Goal: Task Accomplishment & Management: Manage account settings

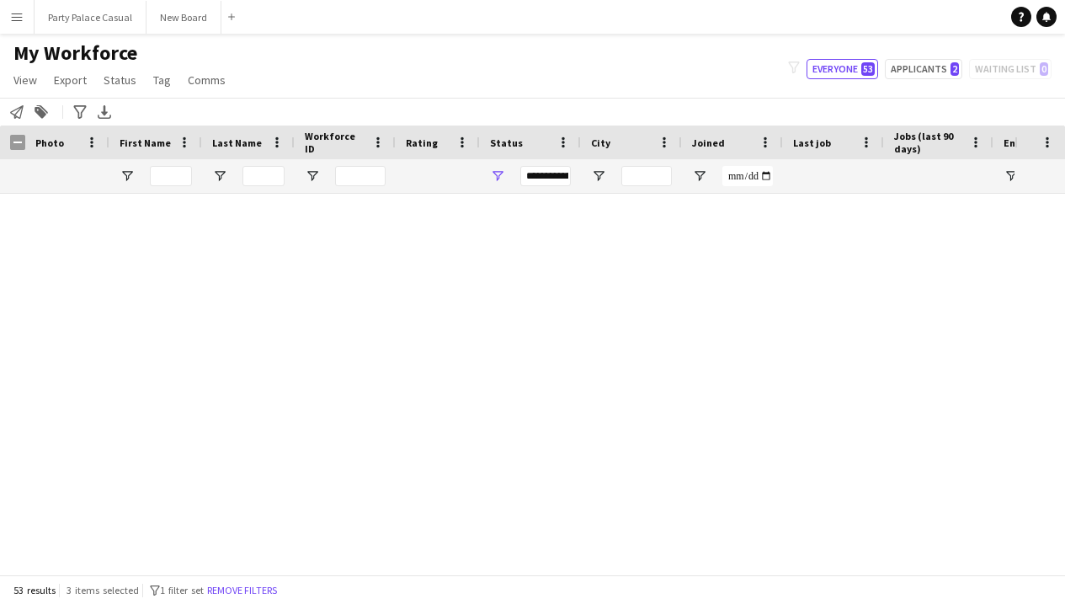
scroll to position [1604, 0]
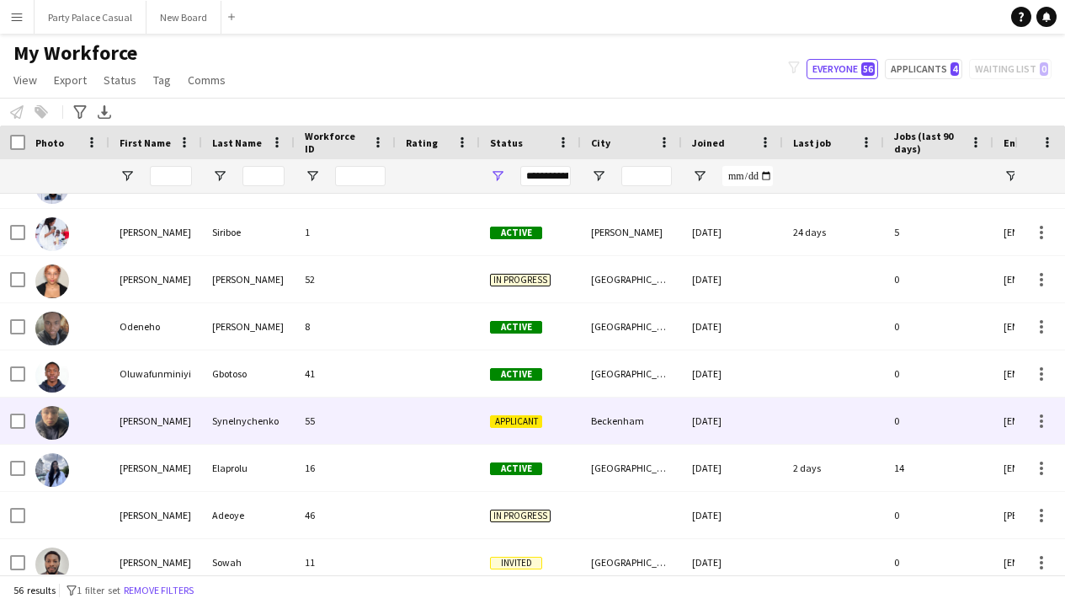
click at [250, 414] on div "Synelnychenko" at bounding box center [248, 421] width 93 height 46
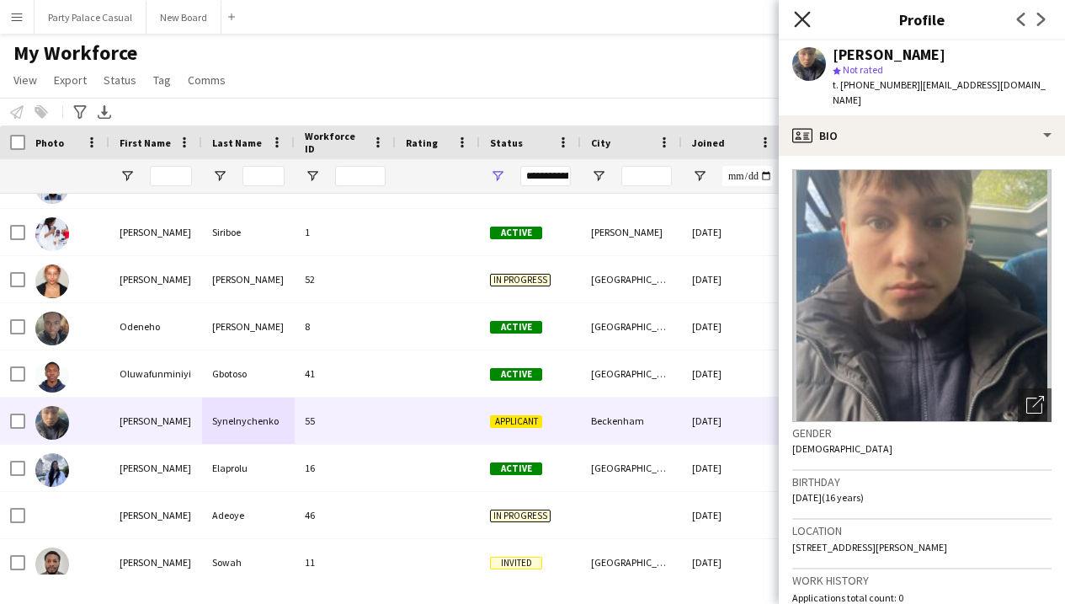
click at [802, 18] on icon at bounding box center [802, 19] width 16 height 16
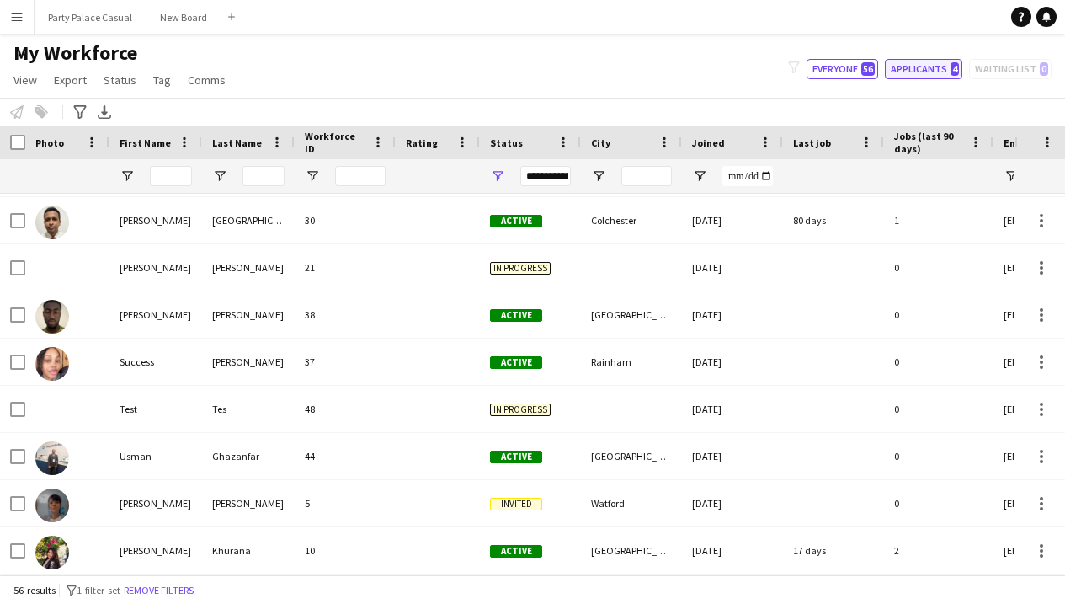
click at [921, 77] on button "Applicants 4" at bounding box center [923, 69] width 77 height 20
type input "**********"
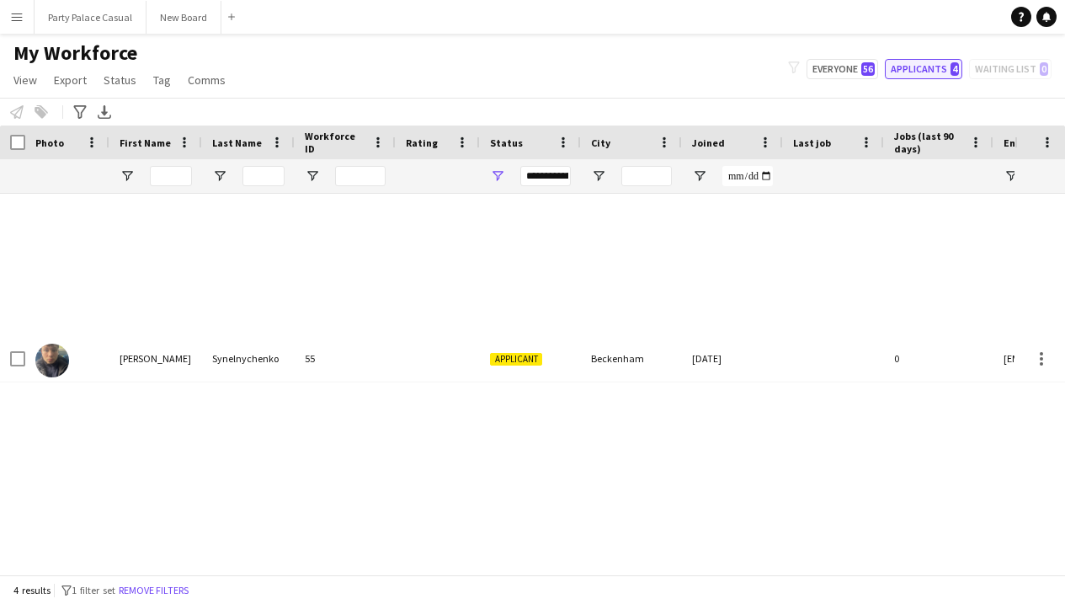
click at [920, 70] on button "Applicants 4" at bounding box center [923, 69] width 77 height 20
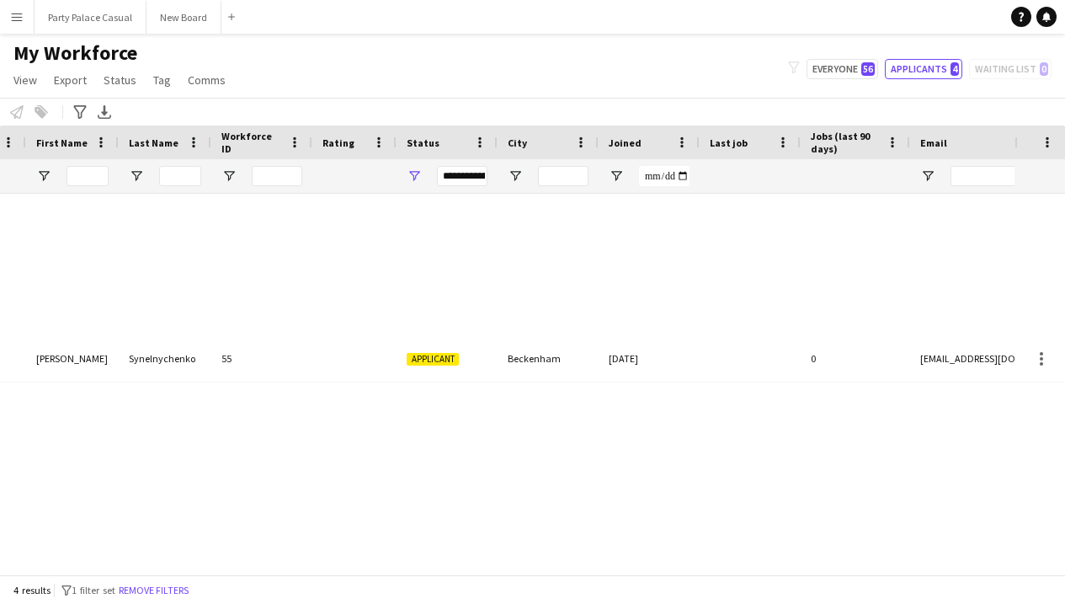
scroll to position [0, 190]
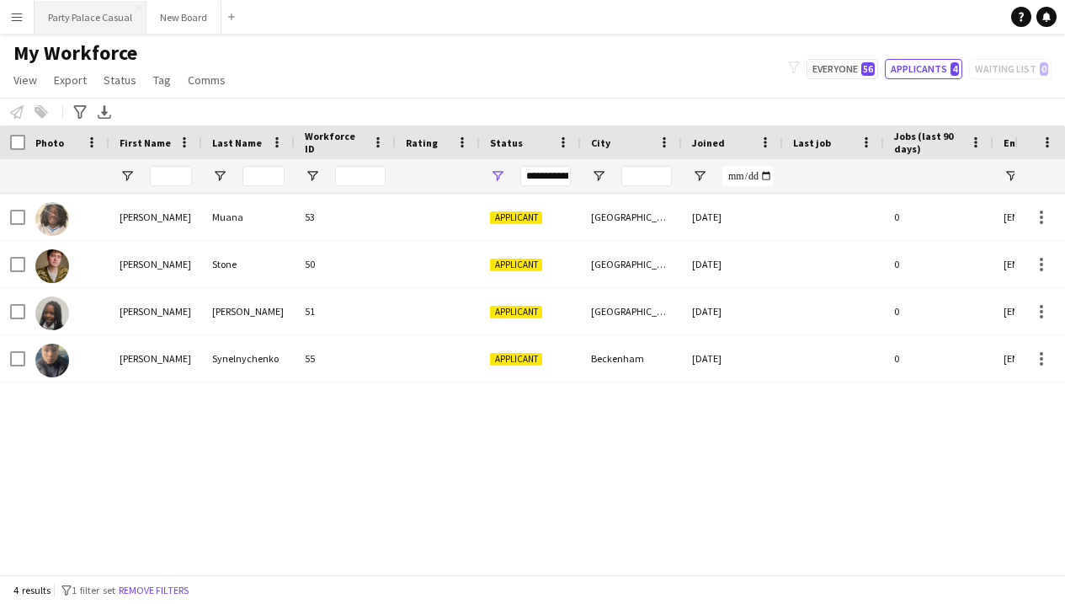
click at [76, 22] on button "Party Palace Casual Close" at bounding box center [91, 17] width 112 height 33
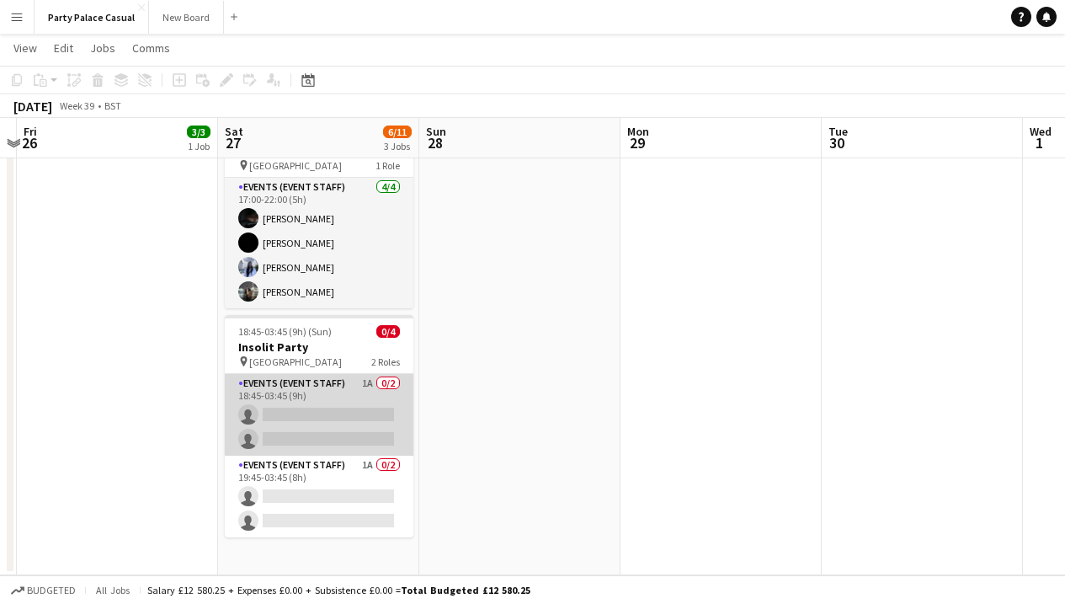
scroll to position [248, 0]
click at [349, 378] on app-card-role "Events (Event Staff) 1A 0/2 18:45-03:45 (9h) single-neutral-actions single-neut…" at bounding box center [319, 415] width 189 height 82
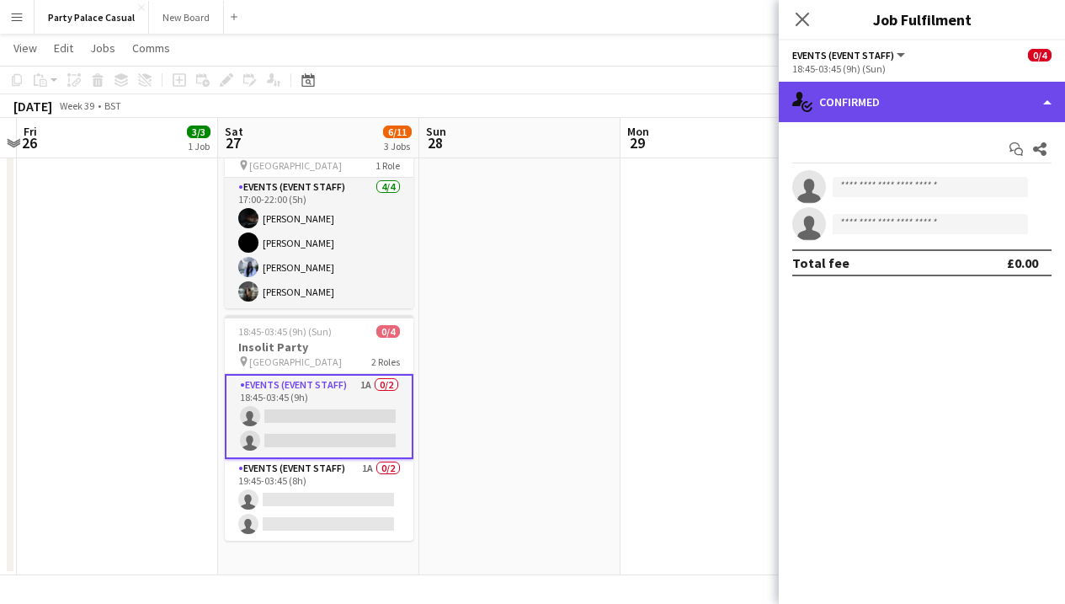
click at [916, 109] on div "single-neutral-actions-check-2 Confirmed" at bounding box center [922, 102] width 286 height 40
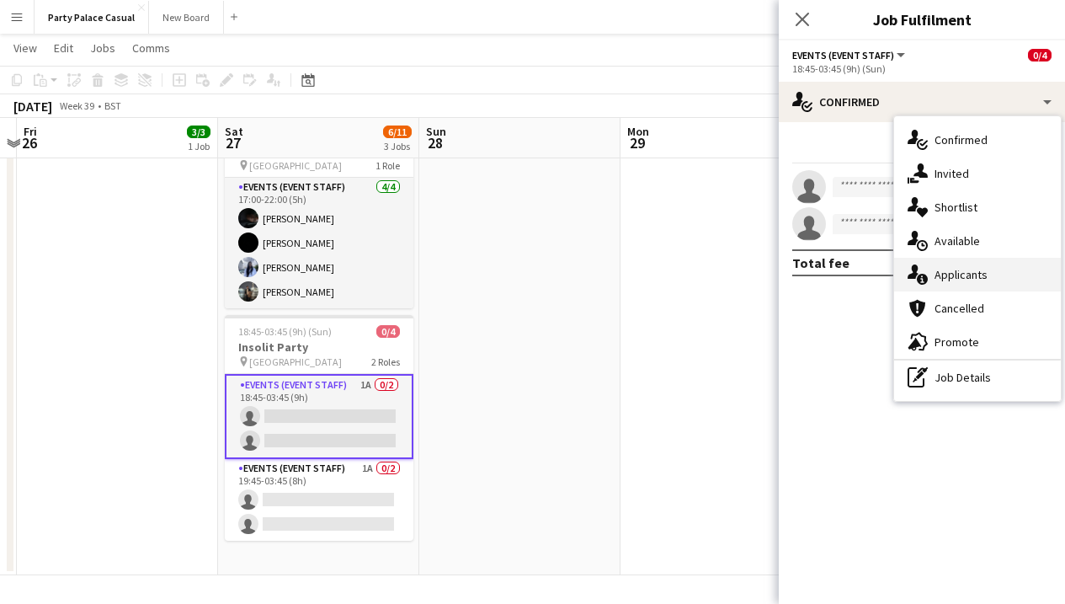
click at [971, 266] on div "single-neutral-actions-information Applicants" at bounding box center [978, 275] width 167 height 34
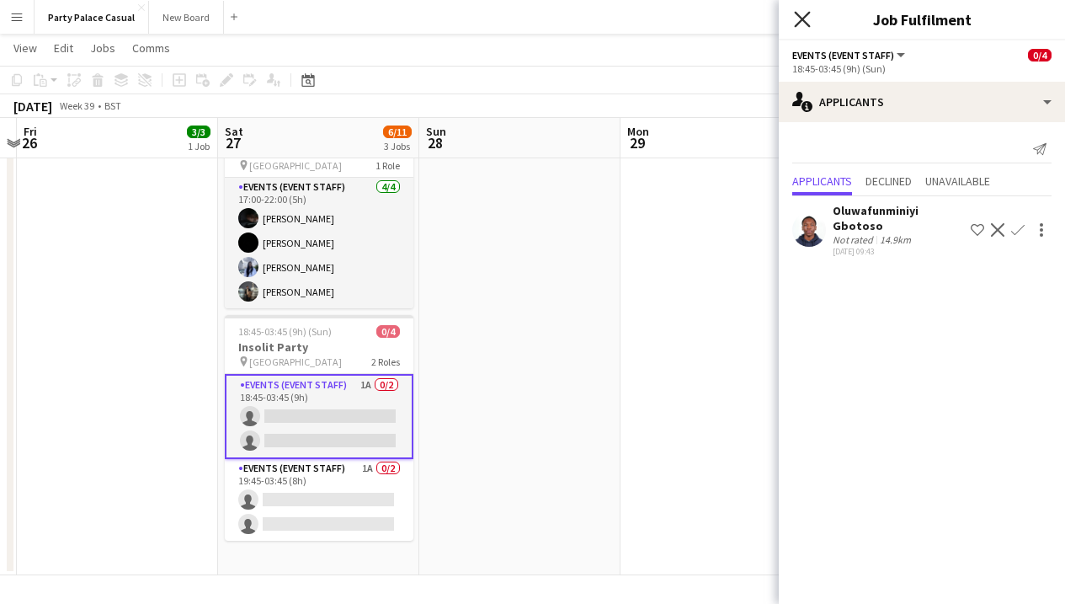
click at [805, 24] on icon "Close pop-in" at bounding box center [802, 19] width 16 height 16
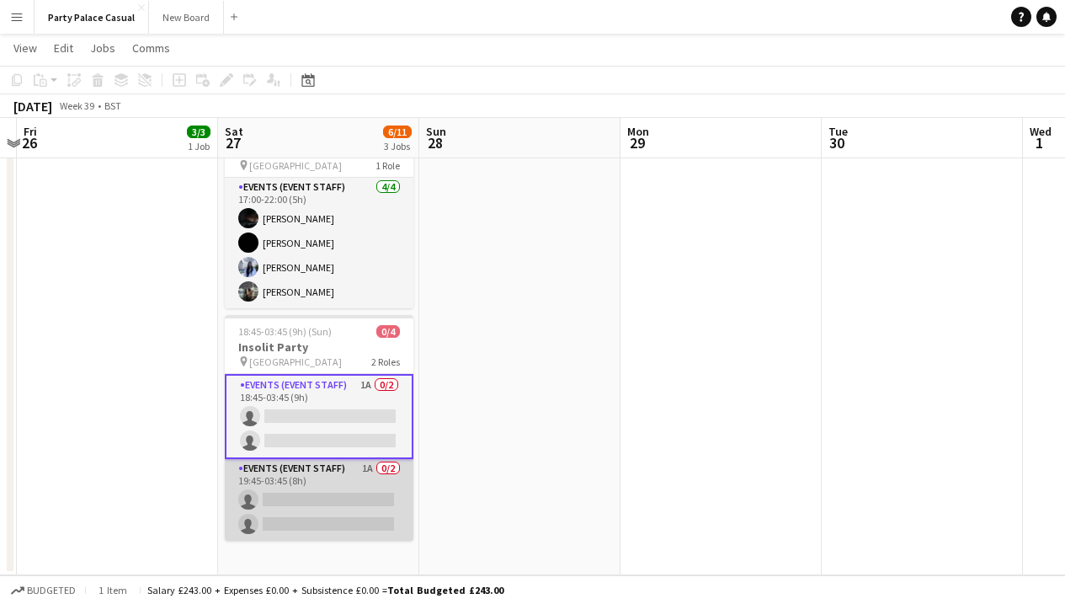
click at [355, 470] on app-card-role "Events (Event Staff) 1A 0/2 19:45-03:45 (8h) single-neutral-actions single-neut…" at bounding box center [319, 500] width 189 height 82
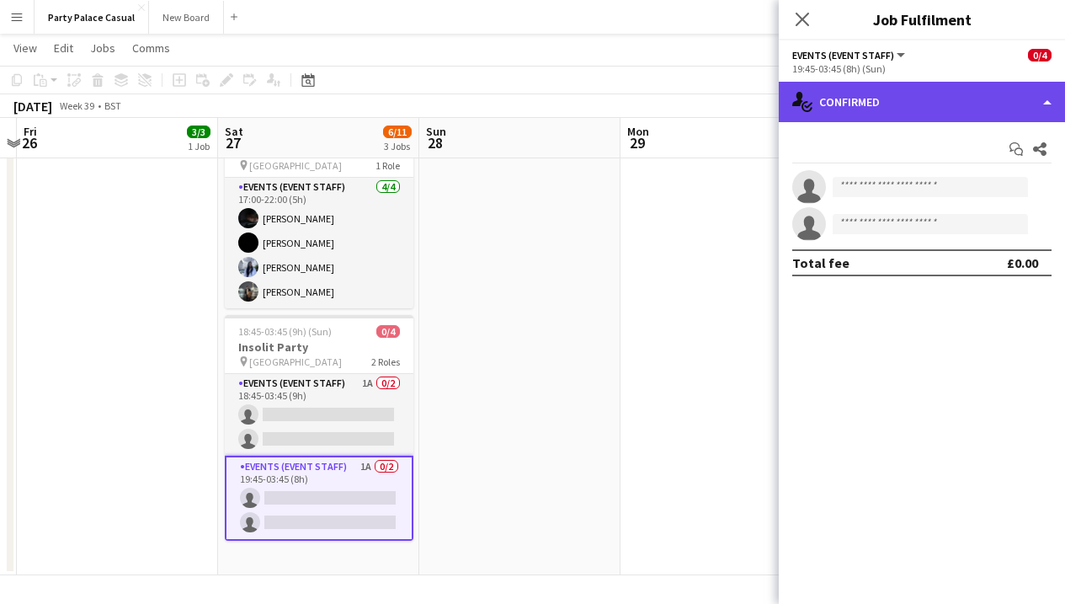
click at [990, 113] on div "single-neutral-actions-check-2 Confirmed" at bounding box center [922, 102] width 286 height 40
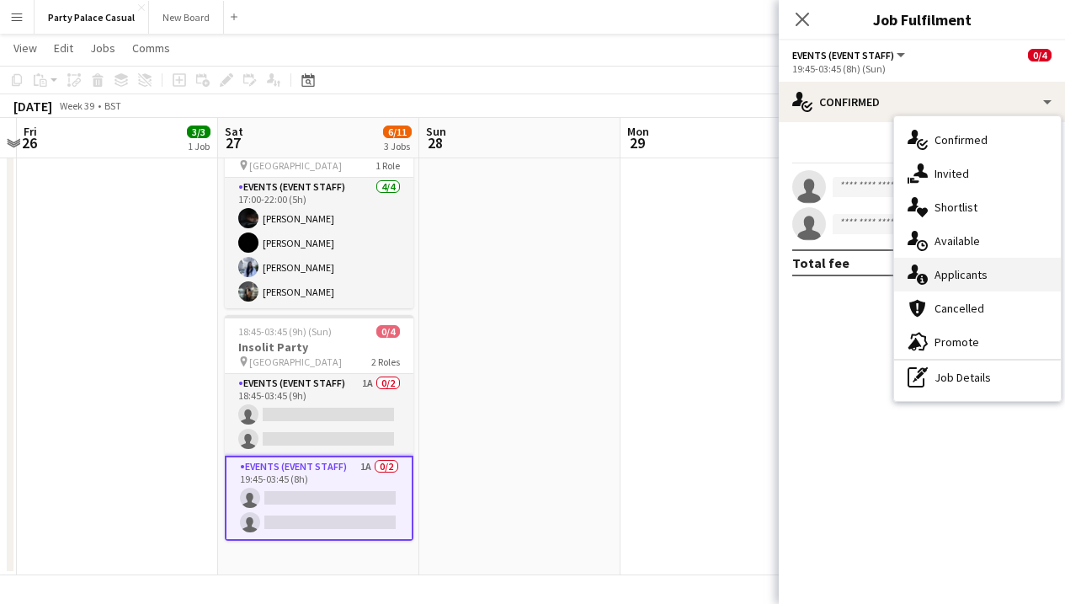
click at [994, 276] on div "single-neutral-actions-information Applicants" at bounding box center [978, 275] width 167 height 34
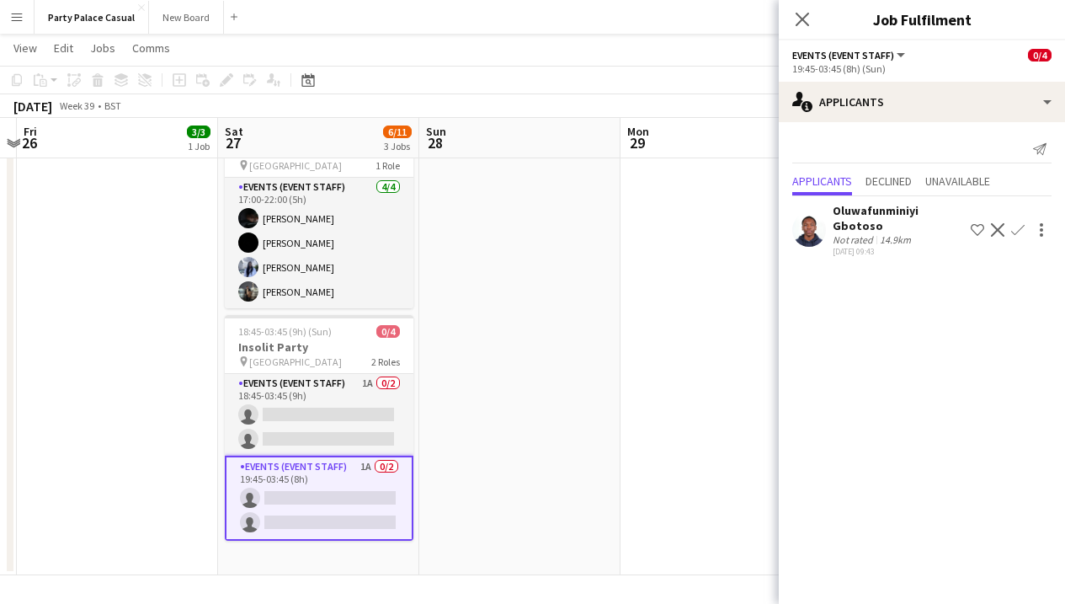
click at [814, 222] on app-user-avatar at bounding box center [810, 230] width 34 height 34
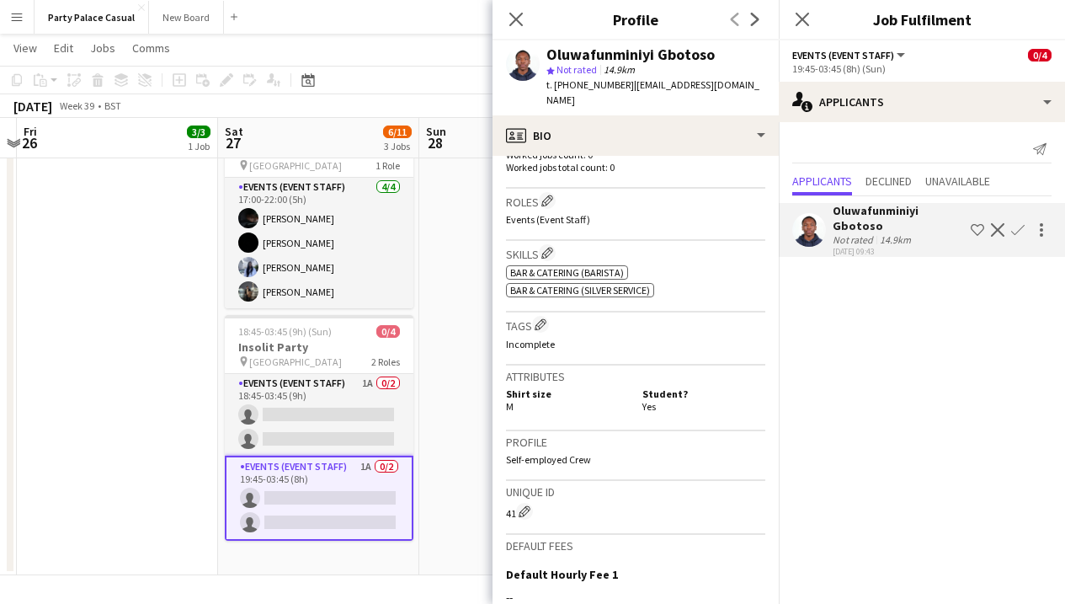
scroll to position [494, 0]
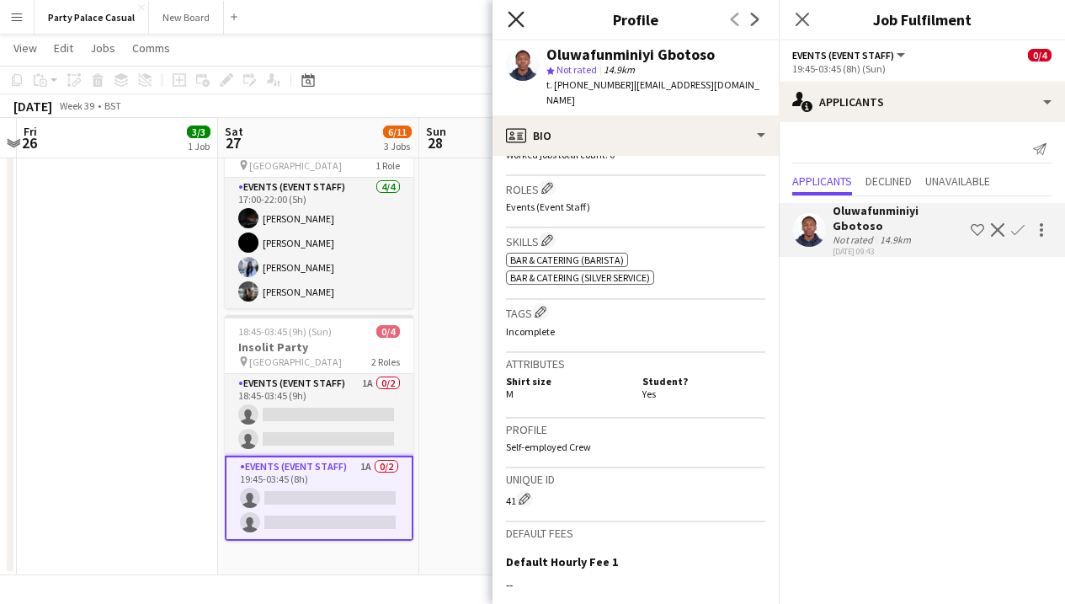
click at [521, 15] on icon at bounding box center [516, 19] width 16 height 16
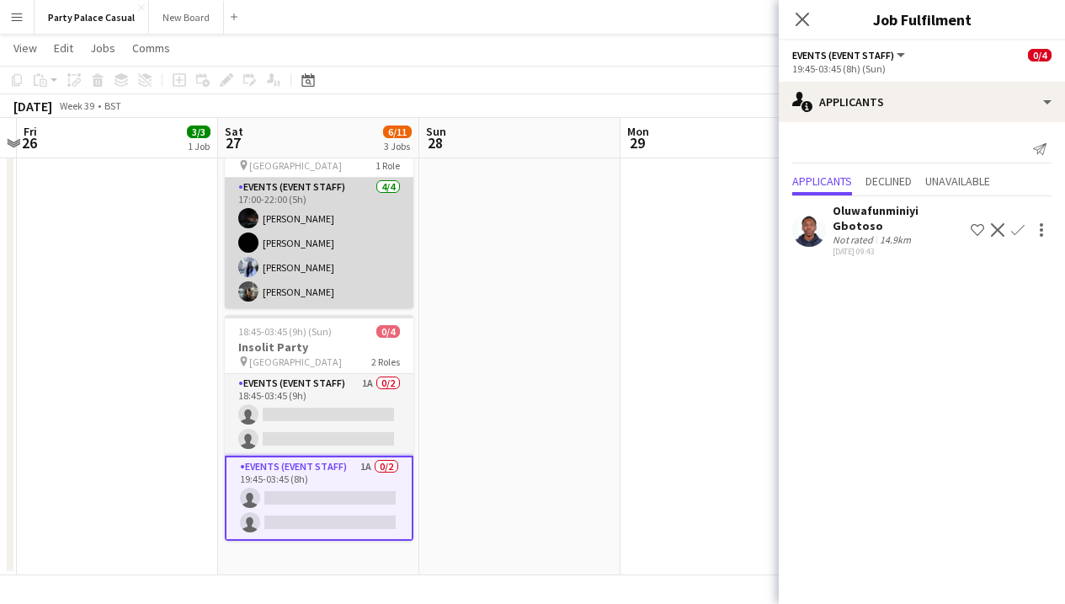
click at [365, 245] on app-card-role "Events (Event Staff) [DATE] 17:00-22:00 (5h) [PERSON_NAME] [PERSON_NAME] [PERSO…" at bounding box center [319, 243] width 189 height 131
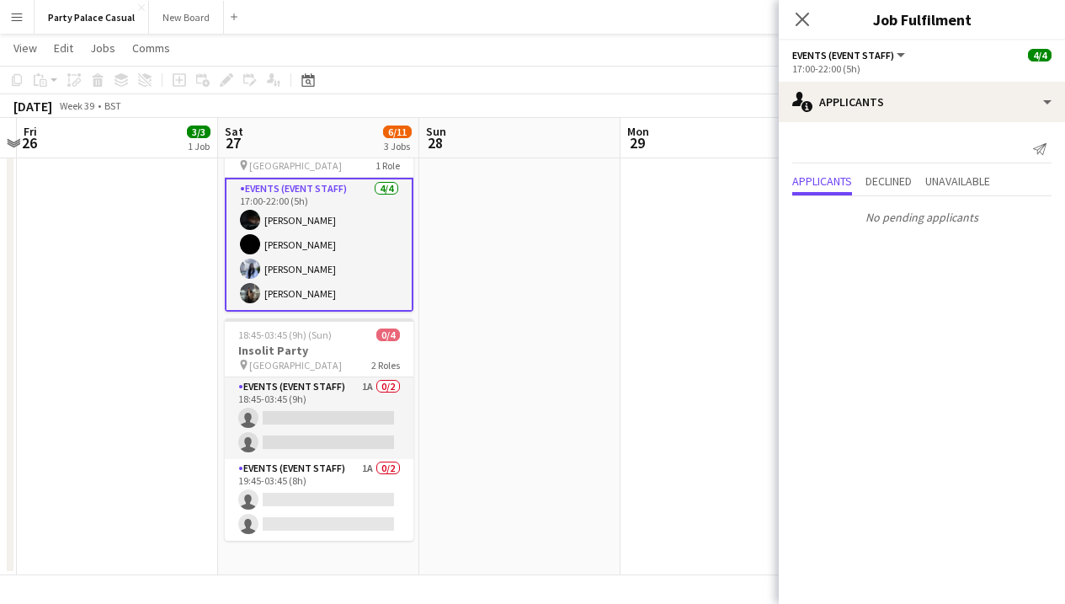
click at [302, 223] on app-card-role "Events (Event Staff) [DATE] 17:00-22:00 (5h) [PERSON_NAME] [PERSON_NAME] [PERSO…" at bounding box center [319, 245] width 189 height 134
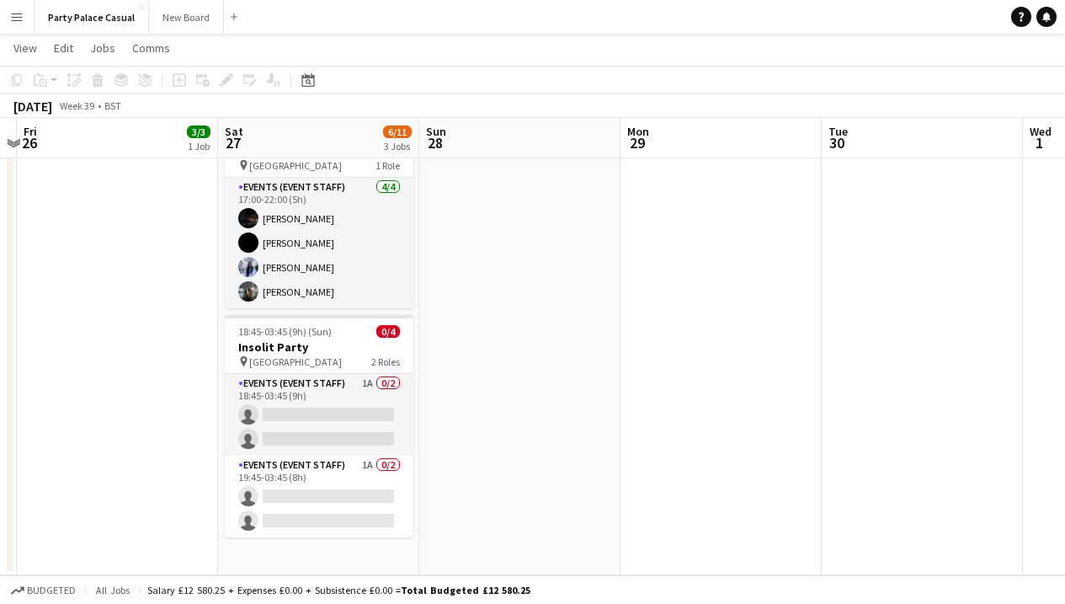
click at [544, 374] on app-date-cell at bounding box center [519, 257] width 201 height 635
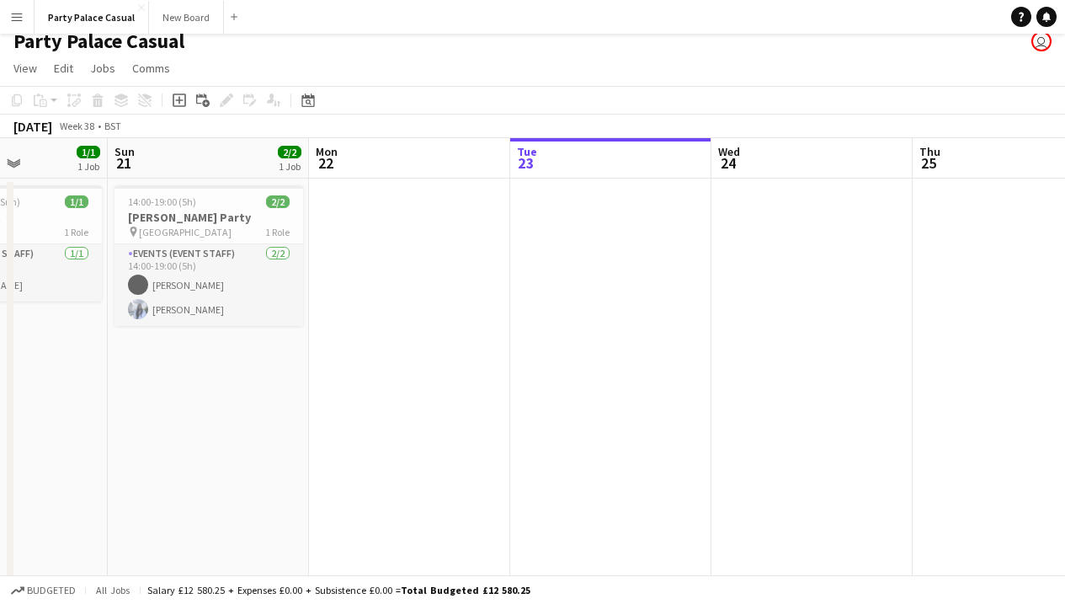
scroll to position [0, 472]
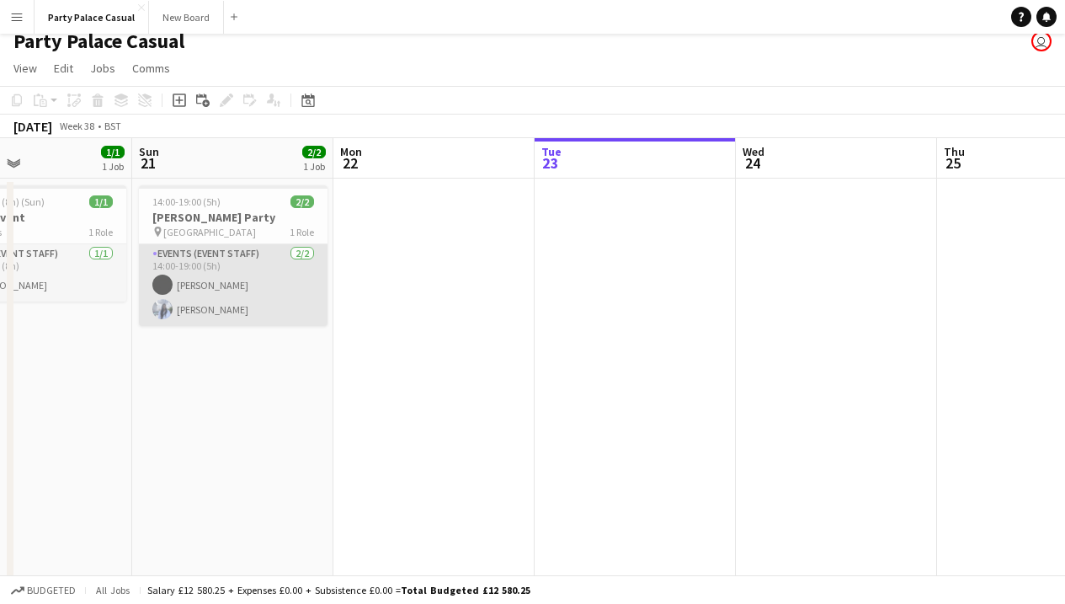
click at [254, 296] on app-card-role "Events (Event Staff) [DATE] 14:00-19:00 (5h) [PERSON_NAME] [PERSON_NAME]" at bounding box center [233, 285] width 189 height 82
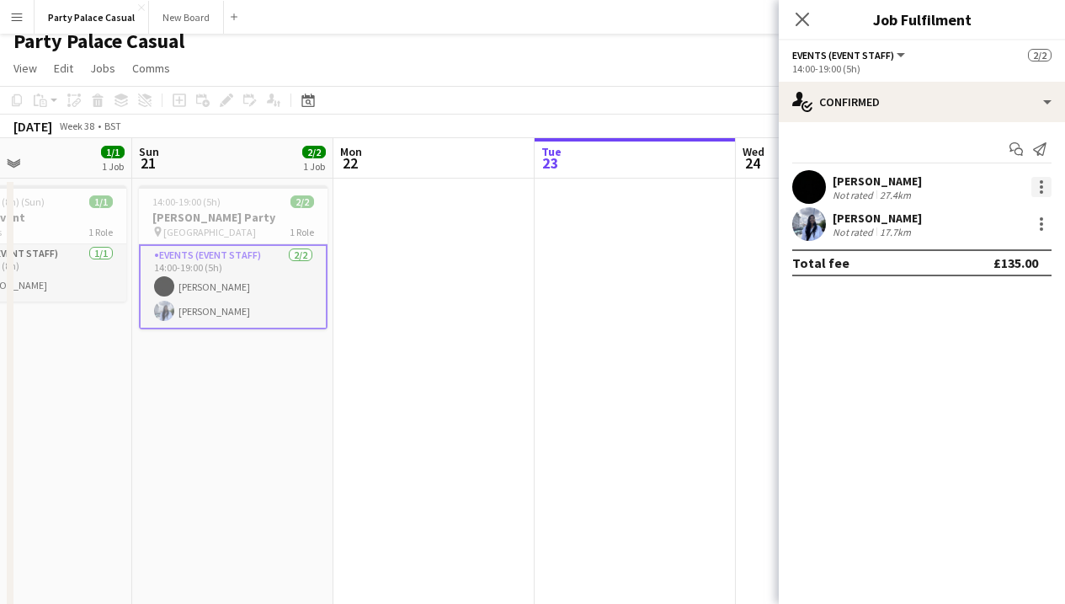
click at [1043, 190] on div at bounding box center [1041, 191] width 3 height 3
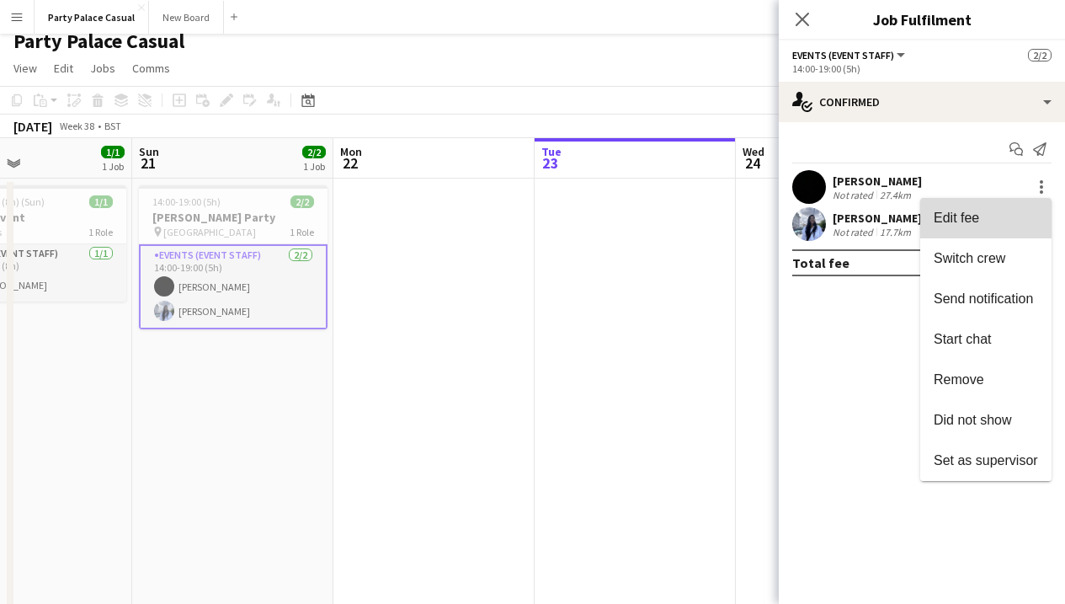
click at [989, 222] on span "Edit fee" at bounding box center [986, 218] width 104 height 15
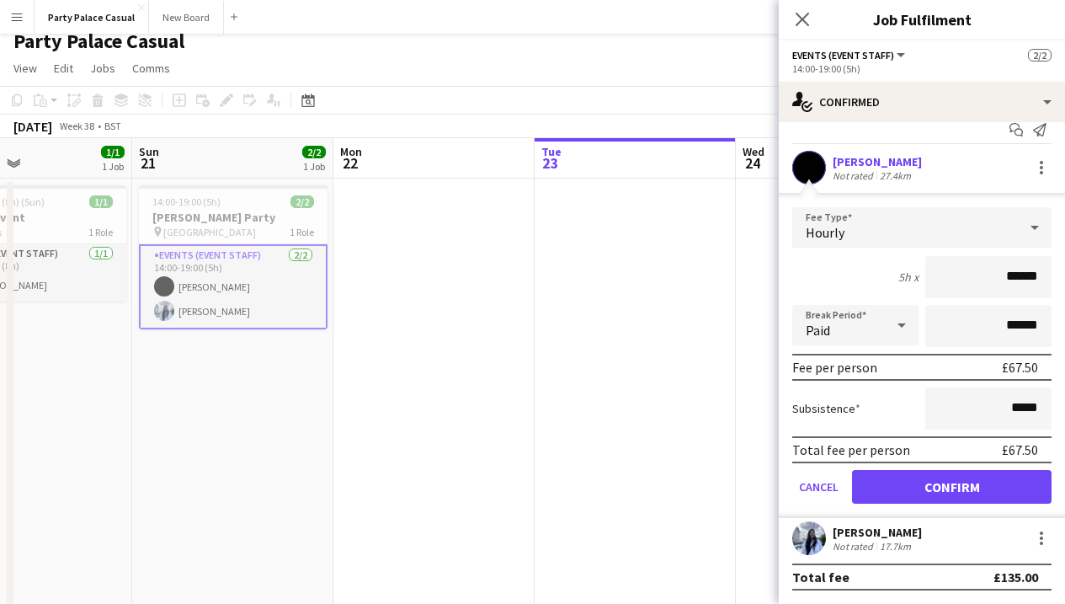
scroll to position [19, 0]
click at [934, 488] on button "Confirm" at bounding box center [952, 487] width 200 height 34
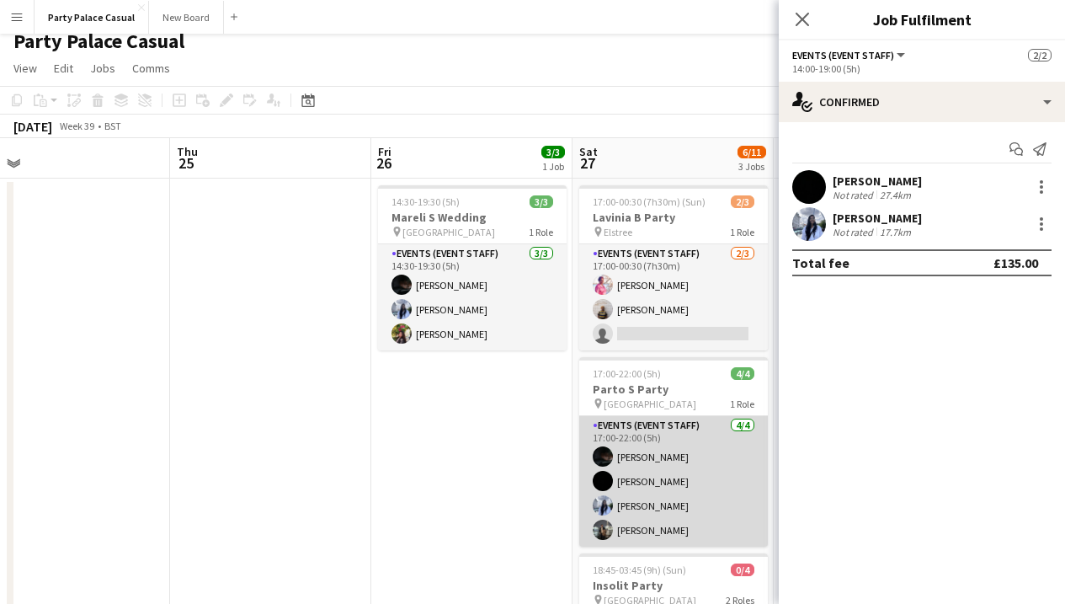
scroll to position [0, 465]
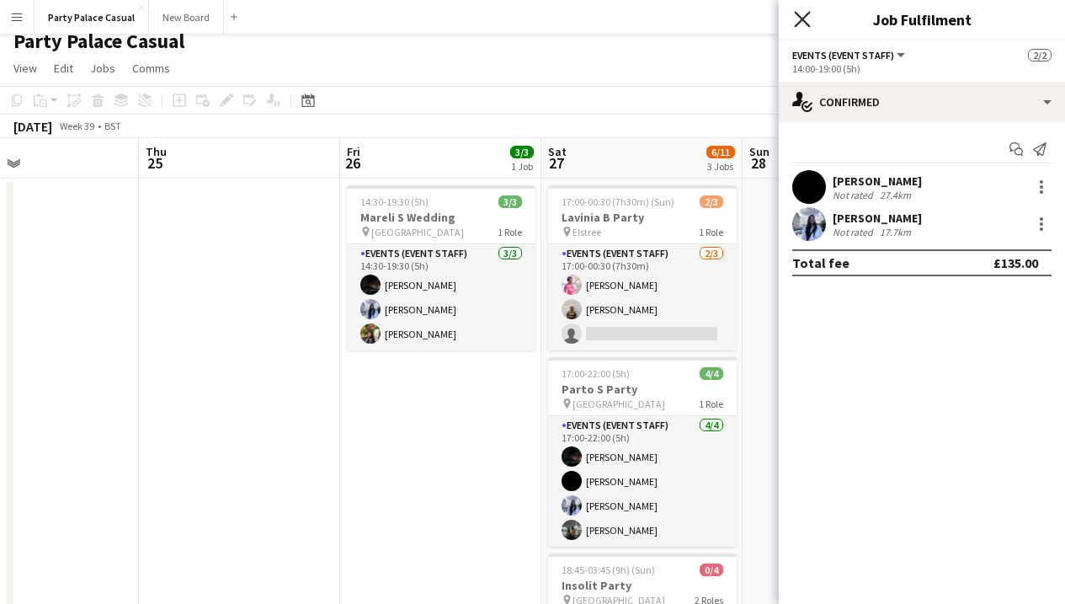
click at [805, 16] on icon at bounding box center [802, 19] width 16 height 16
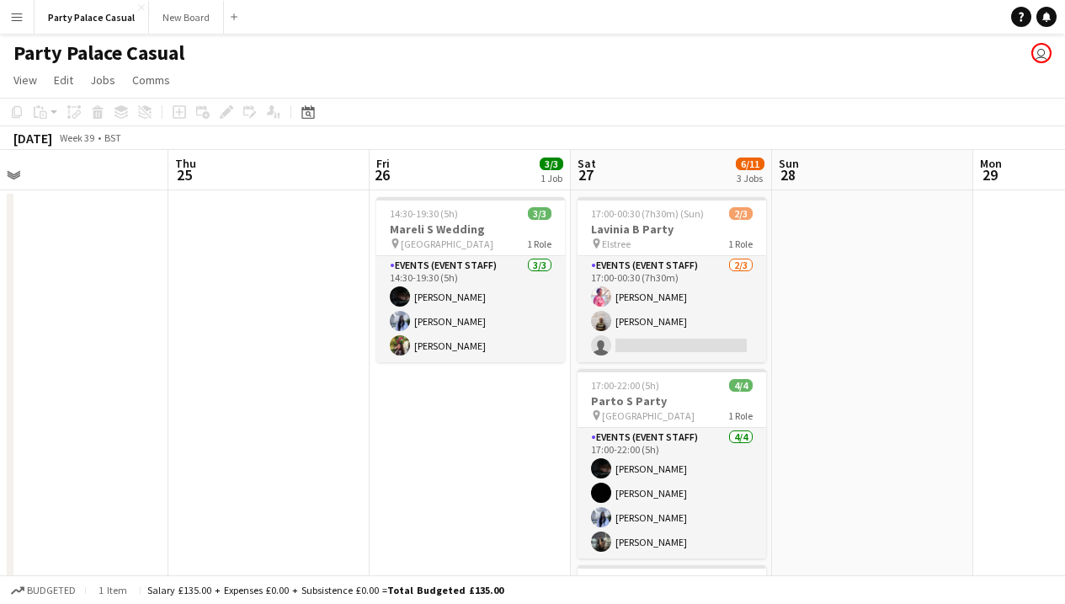
scroll to position [0, 0]
